Goal: Information Seeking & Learning: Learn about a topic

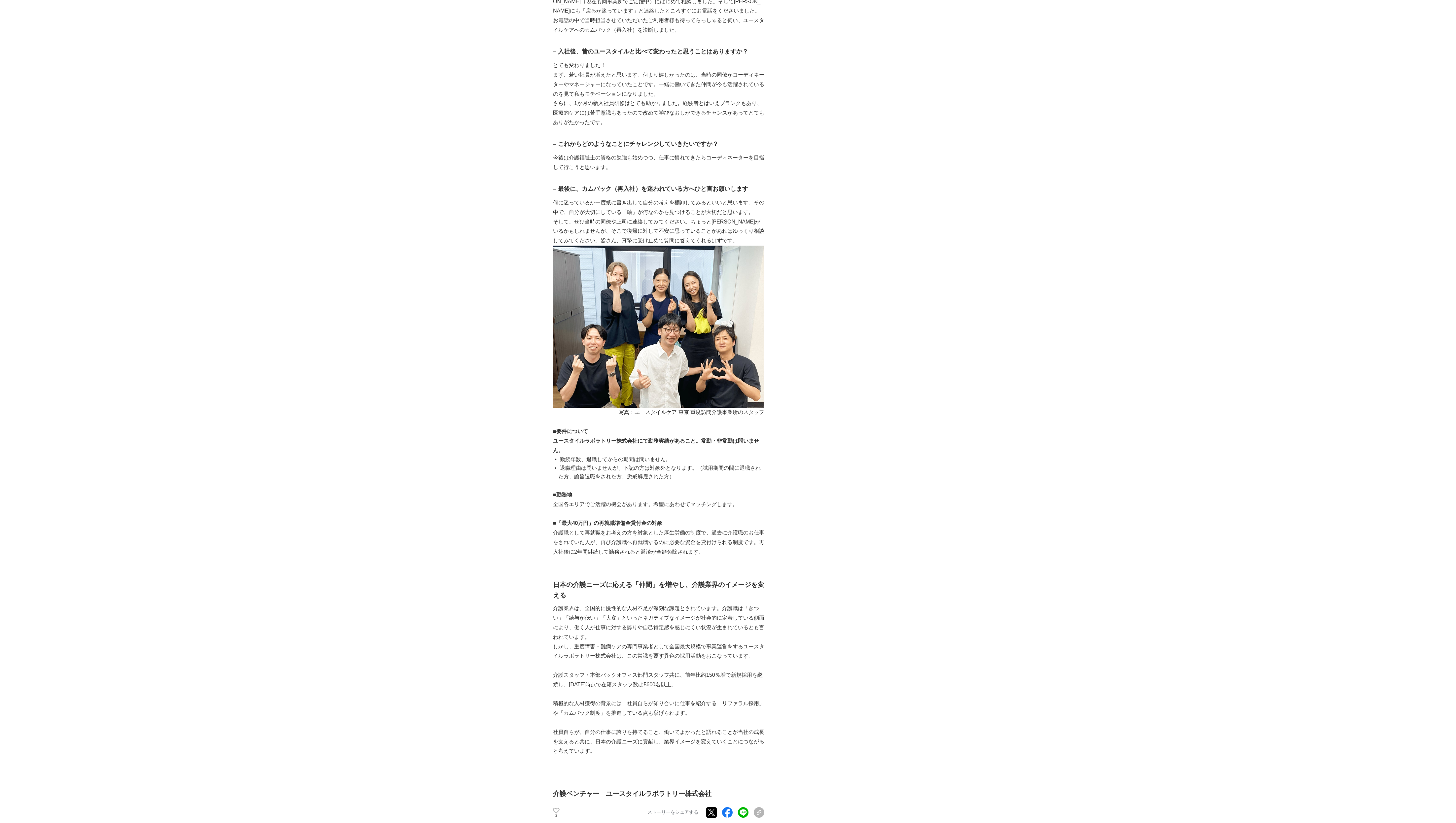
scroll to position [2780, 0]
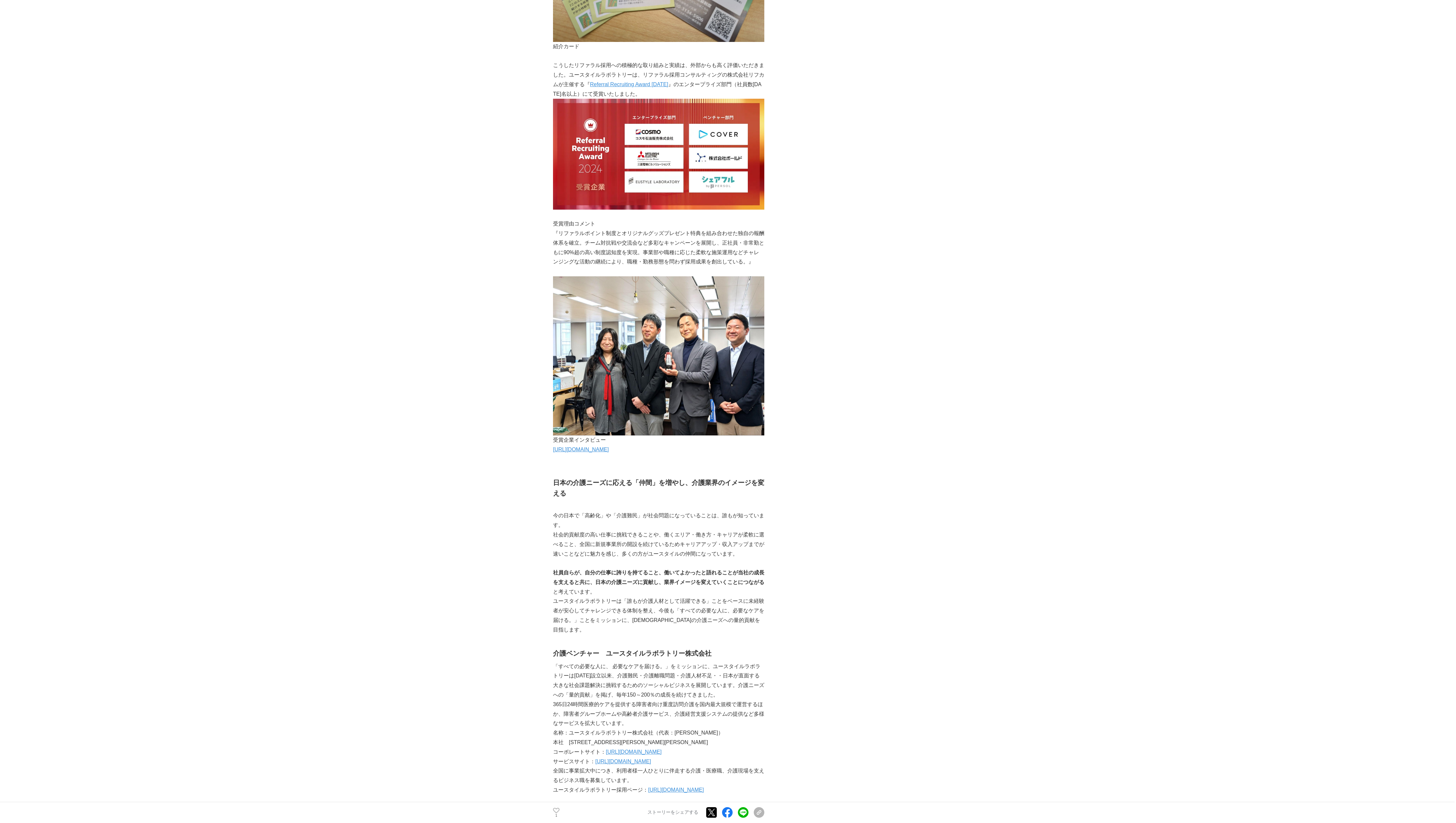
scroll to position [1820, 0]
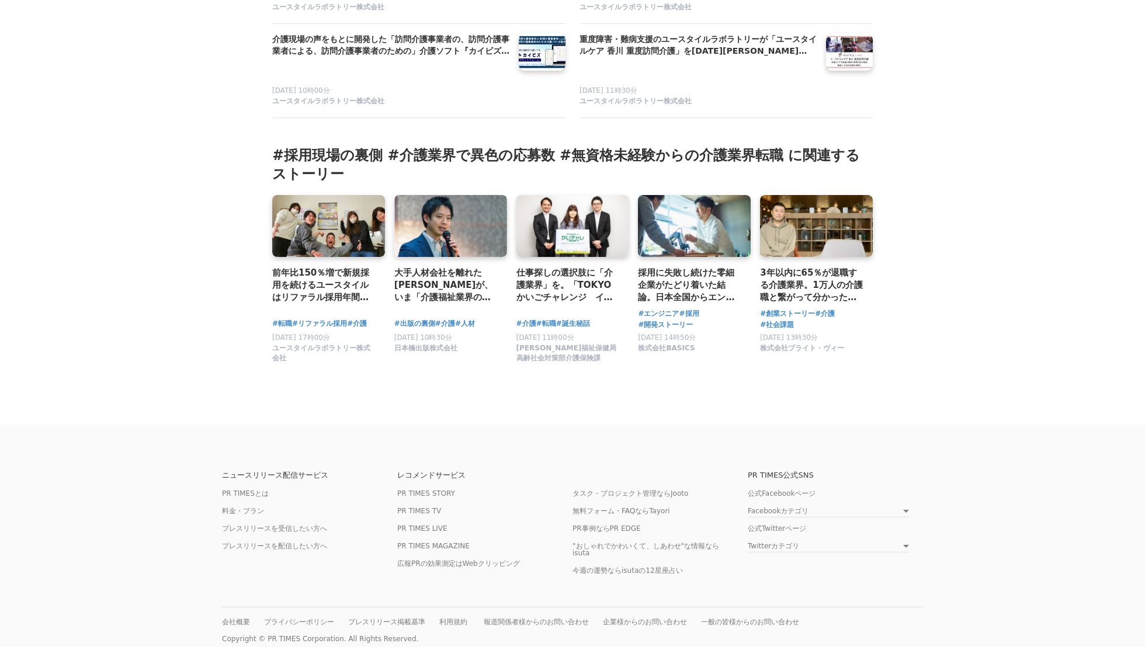
scroll to position [7106, 0]
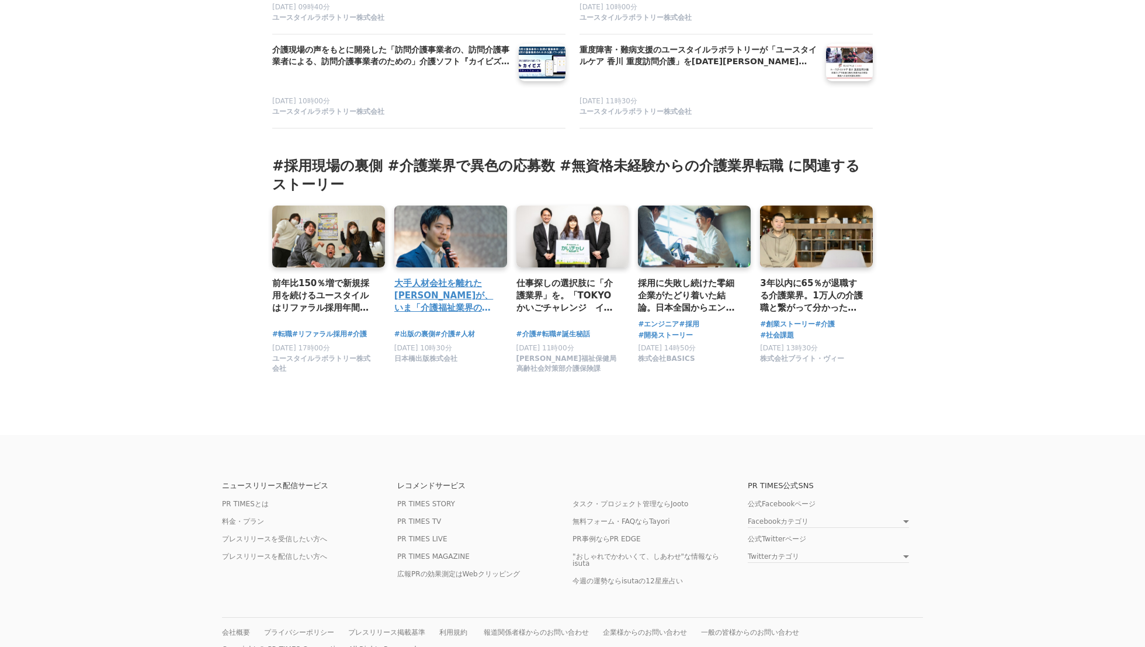
click at [446, 296] on h3 "大手人材会社を離れた[PERSON_NAME]が、いま「介護福祉業界の採用ノウハウ」に関する本を出版した理由" at bounding box center [445, 296] width 103 height 38
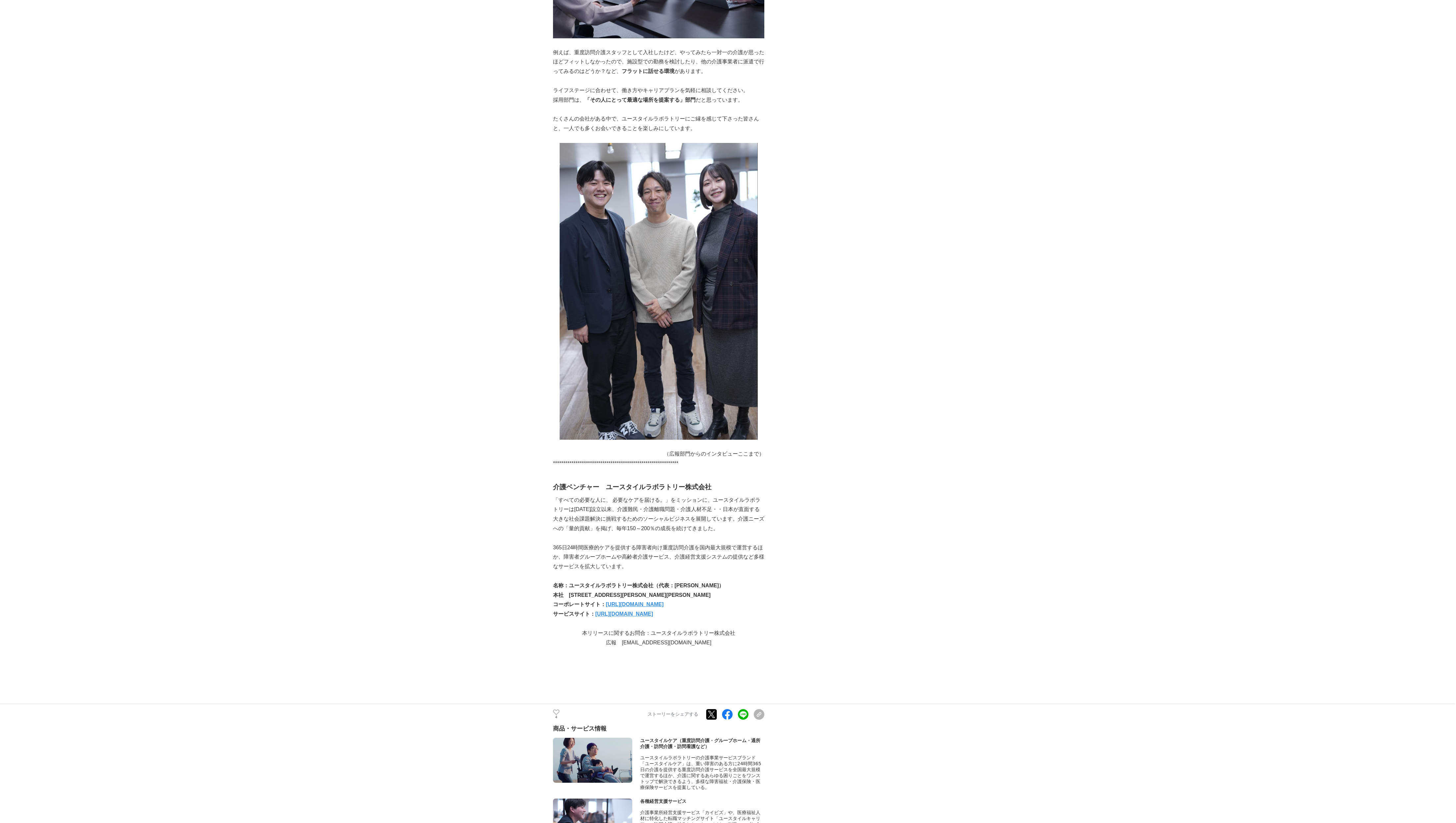
scroll to position [2887, 0]
